Goal: Task Accomplishment & Management: Manage account settings

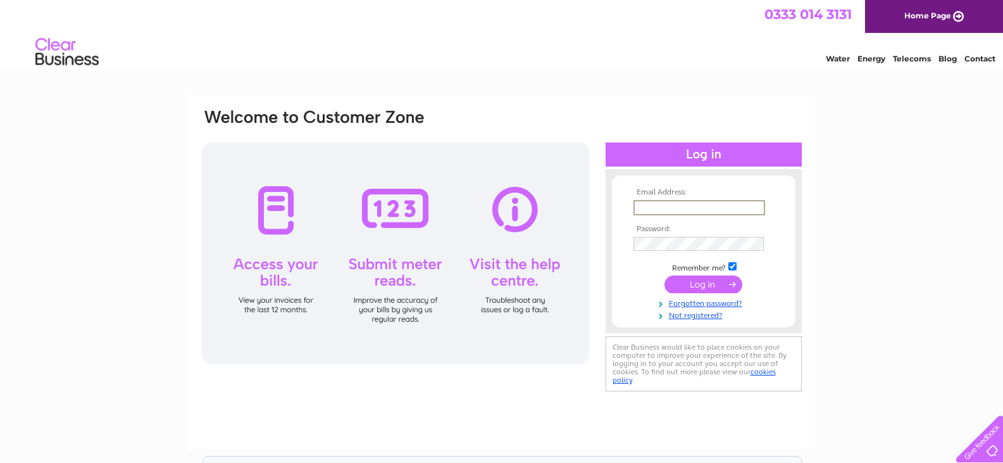
click at [653, 206] on input "text" at bounding box center [700, 207] width 132 height 15
click at [651, 208] on input "text" at bounding box center [700, 207] width 132 height 15
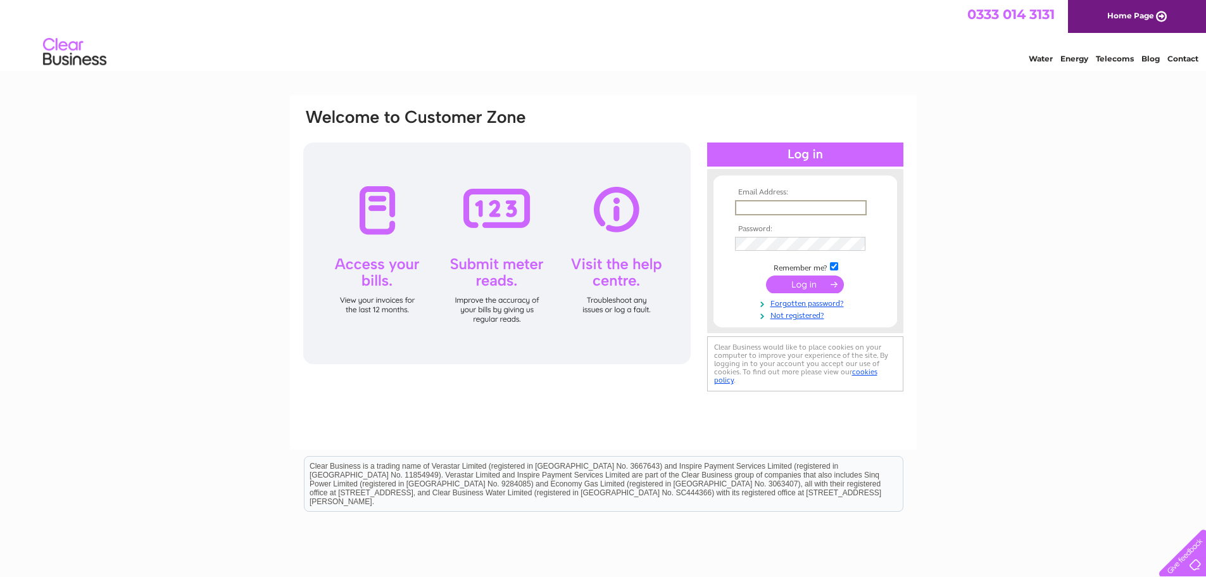
click at [748, 206] on input "text" at bounding box center [801, 207] width 132 height 15
drag, startPoint x: 857, startPoint y: 208, endPoint x: 715, endPoint y: 205, distance: 142.5
click at [715, 205] on form "Email Address: [EMAIL_ADDRESS] Password:" at bounding box center [805, 254] width 184 height 132
type input "[EMAIL_ADDRESS][DOMAIN_NAME]"
click at [811, 284] on input "submit" at bounding box center [805, 283] width 78 height 18
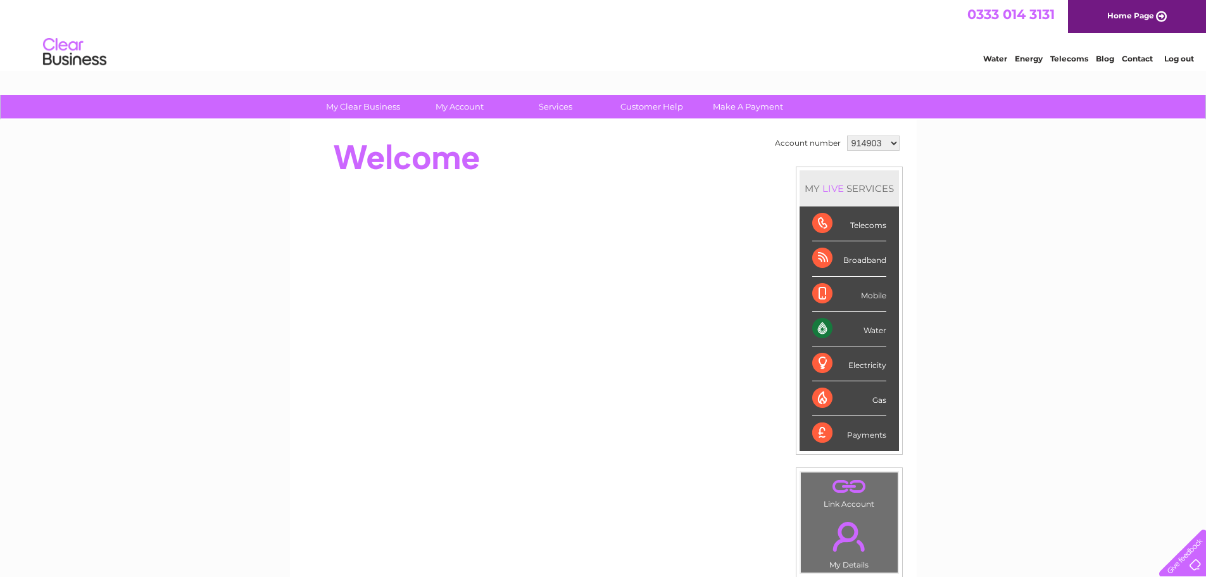
click at [818, 327] on div "Water" at bounding box center [849, 328] width 74 height 35
click at [872, 144] on select "914903 914904 994685 1151845" at bounding box center [873, 142] width 53 height 15
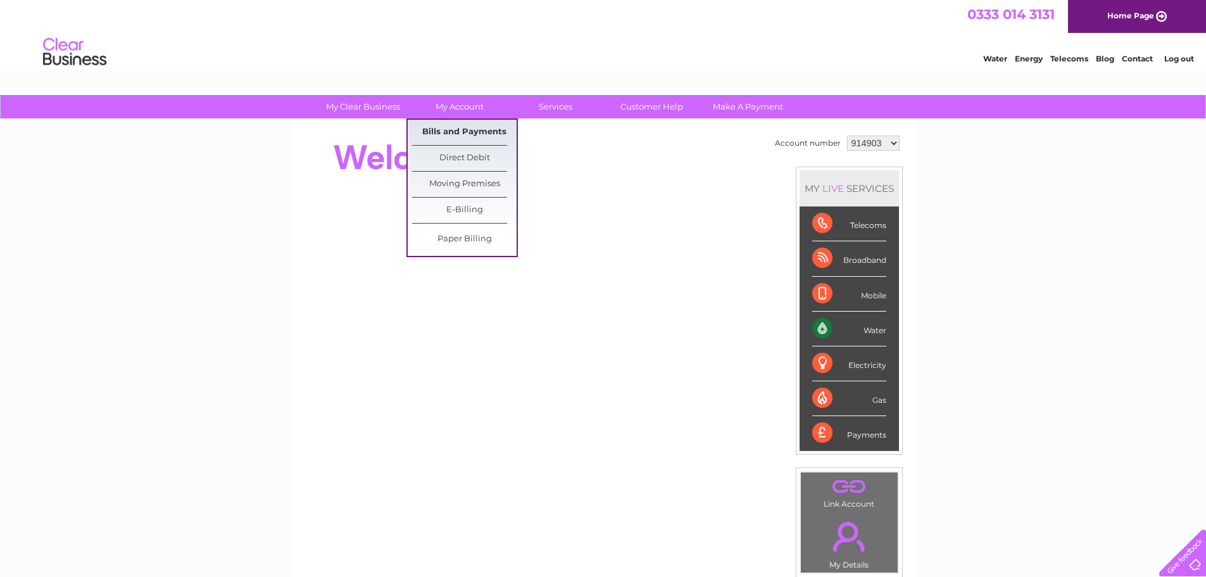
click at [468, 131] on link "Bills and Payments" at bounding box center [464, 132] width 104 height 25
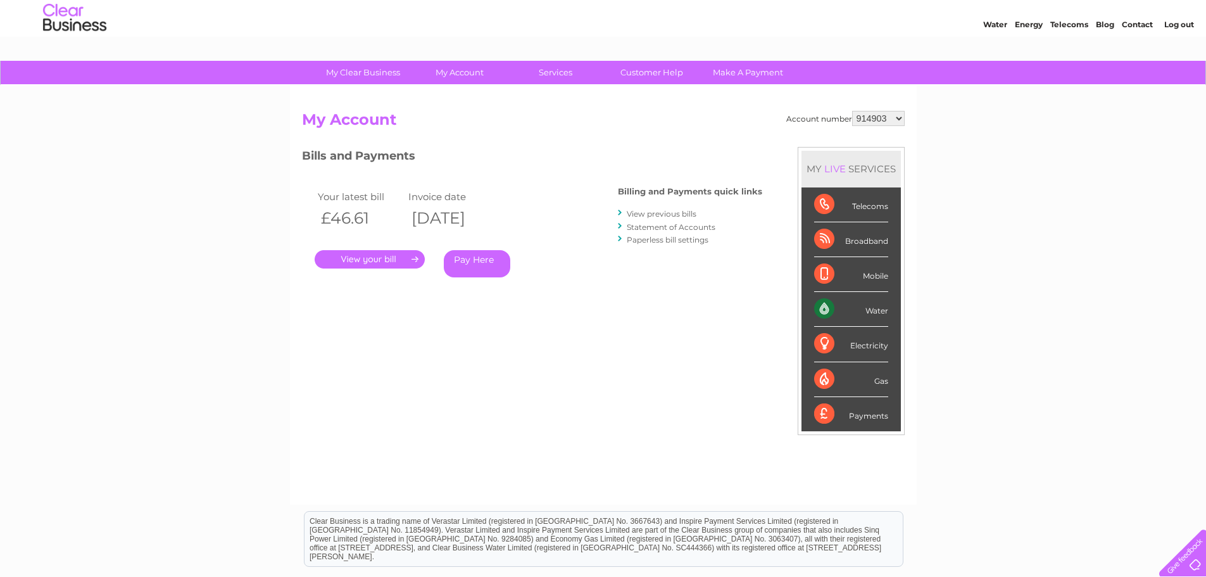
scroll to position [63, 0]
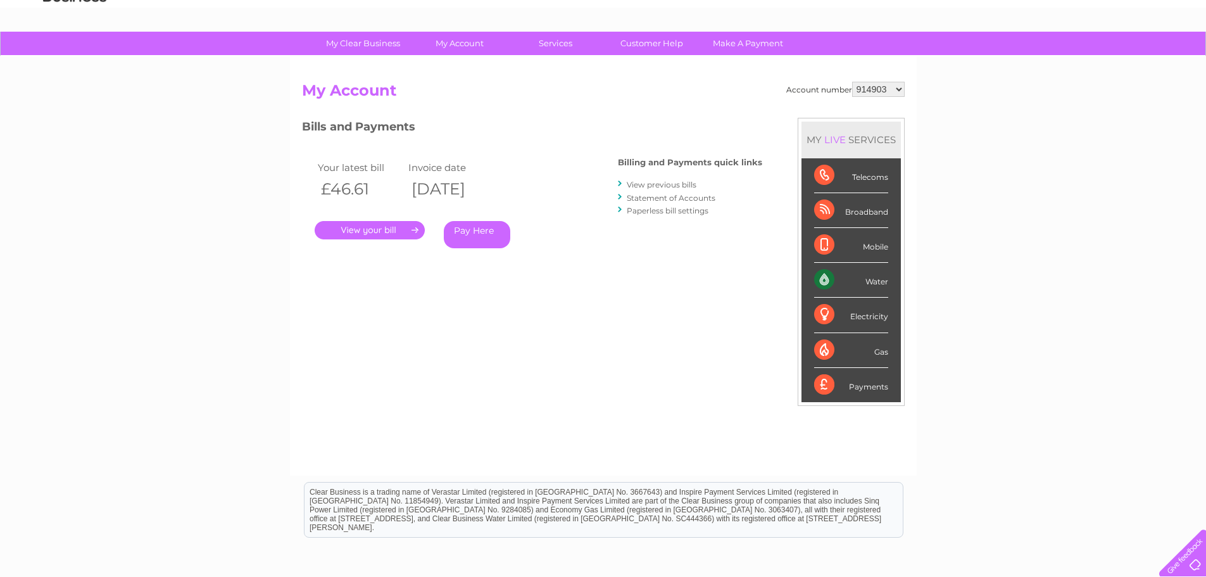
click at [394, 229] on link "." at bounding box center [370, 230] width 110 height 18
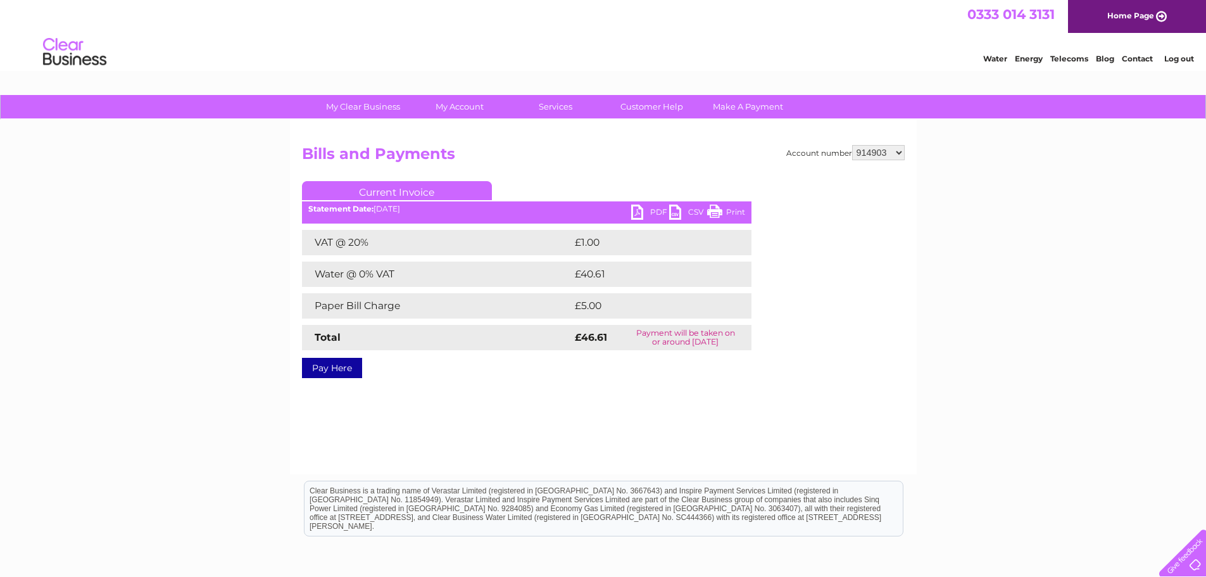
click at [642, 215] on link "PDF" at bounding box center [650, 213] width 38 height 18
